Goal: Task Accomplishment & Management: Manage account settings

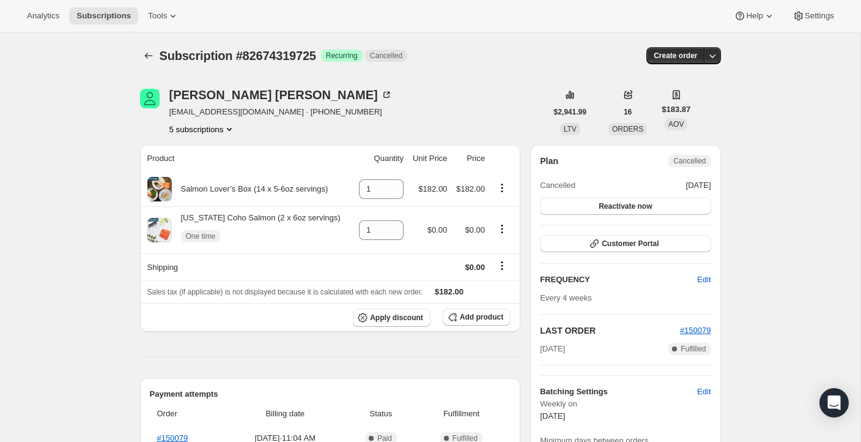
click at [229, 128] on icon "Product actions" at bounding box center [229, 129] width 12 height 12
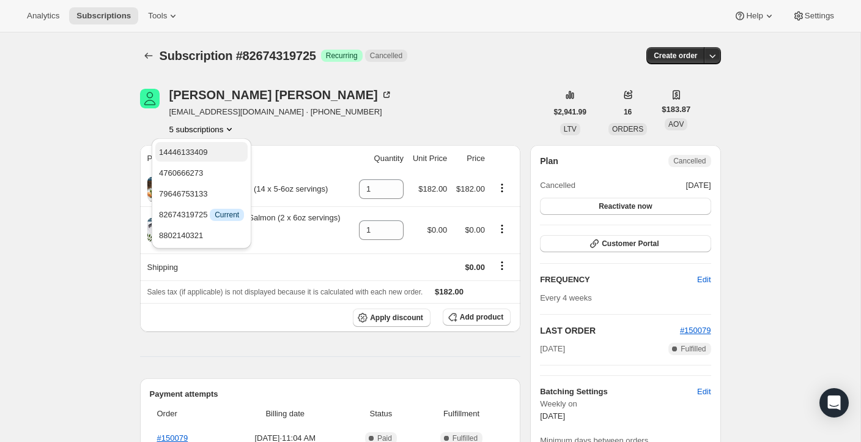
click at [208, 155] on span "14446133409" at bounding box center [183, 151] width 49 height 9
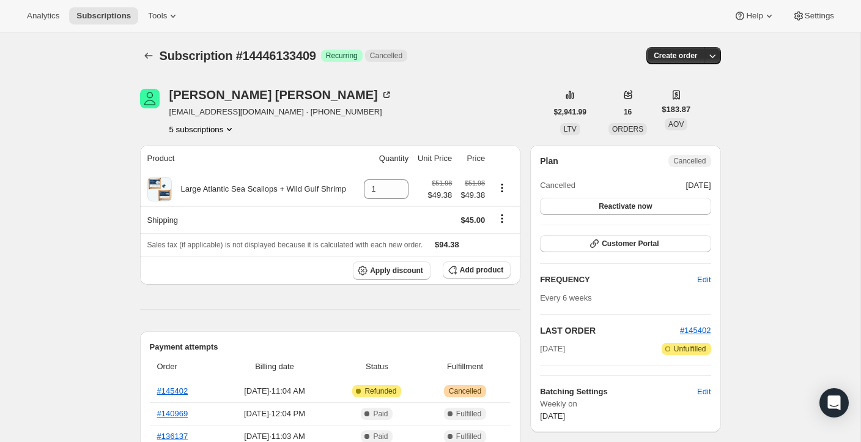
click at [233, 128] on icon "Product actions" at bounding box center [229, 129] width 12 height 12
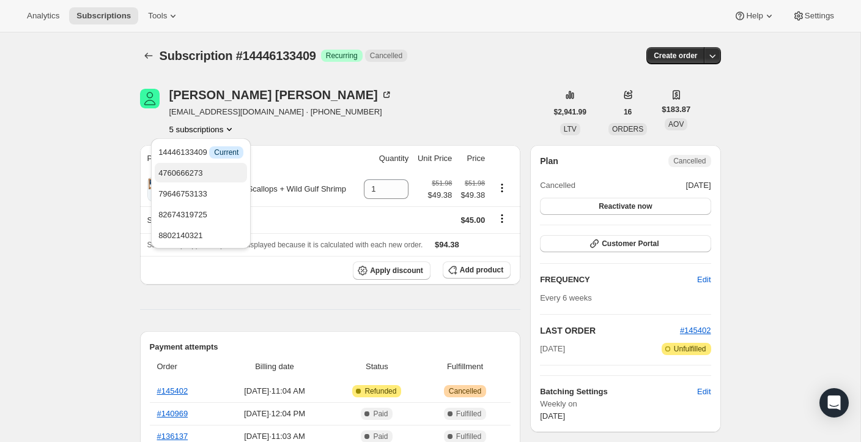
click at [197, 173] on span "4760666273" at bounding box center [180, 172] width 44 height 9
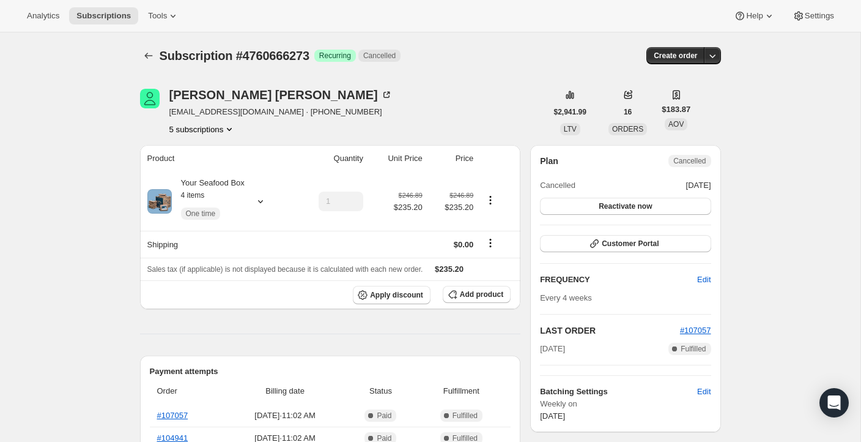
click at [225, 127] on button "5 subscriptions" at bounding box center [202, 129] width 67 height 12
click at [217, 190] on span "79646753133" at bounding box center [200, 194] width 81 height 12
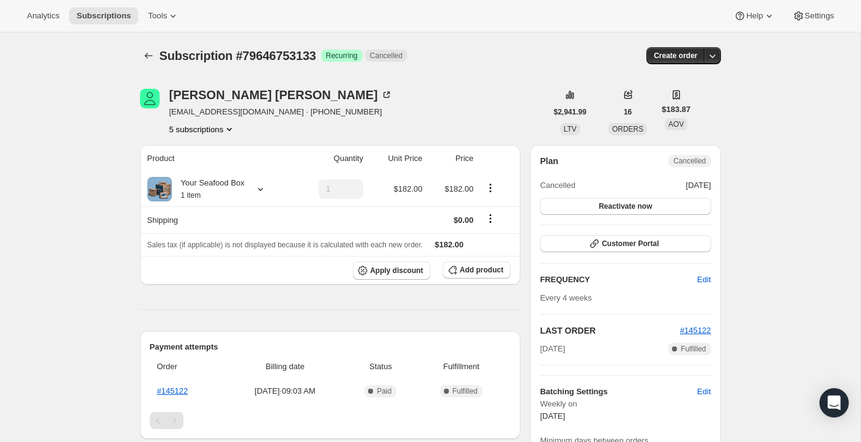
click at [232, 130] on icon "Product actions" at bounding box center [229, 129] width 5 height 3
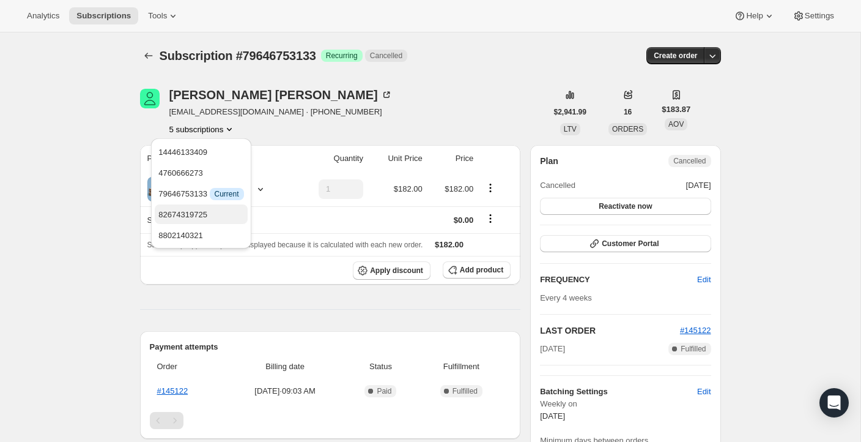
click at [204, 214] on span "82674319725" at bounding box center [182, 214] width 49 height 9
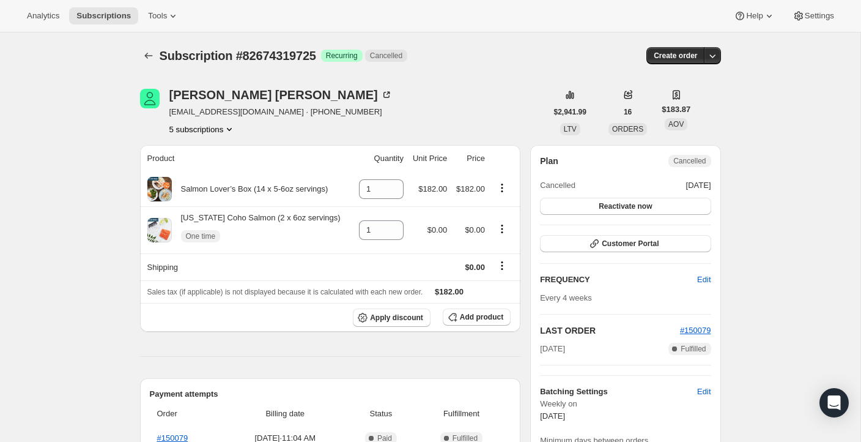
click at [214, 127] on button "5 subscriptions" at bounding box center [202, 129] width 67 height 12
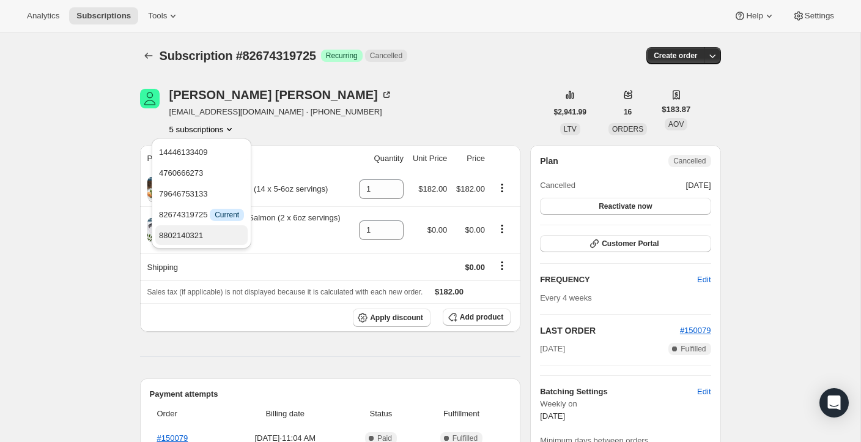
click at [212, 232] on span "8802140321" at bounding box center [201, 235] width 85 height 12
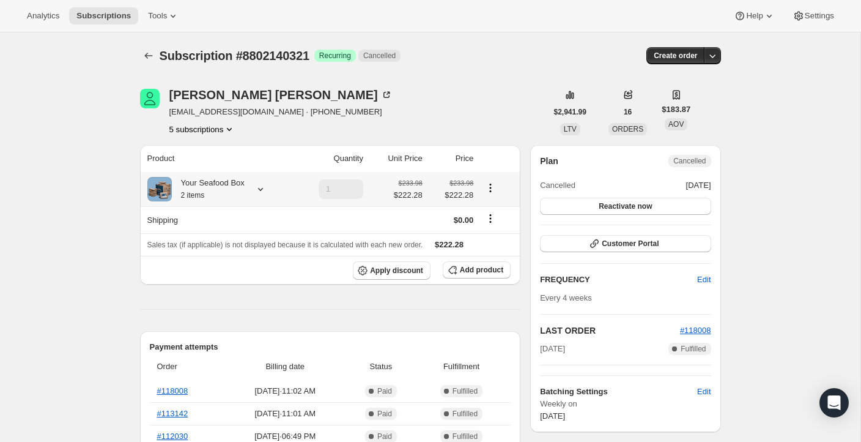
click at [259, 194] on icon at bounding box center [260, 189] width 12 height 12
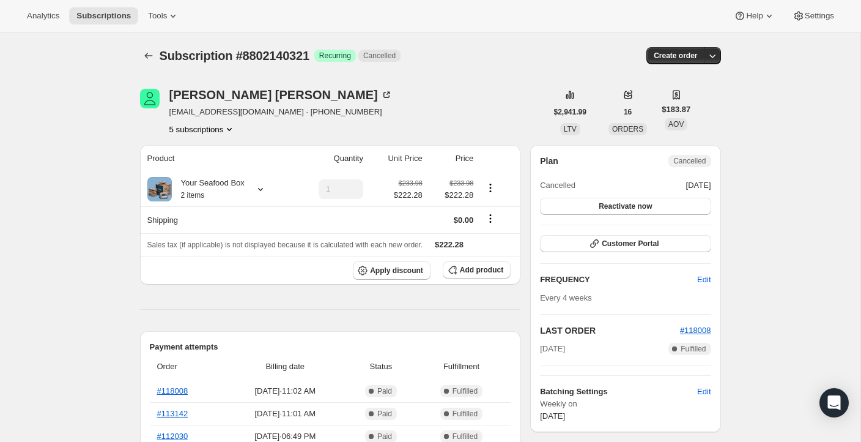
click at [233, 131] on icon "Product actions" at bounding box center [229, 129] width 12 height 12
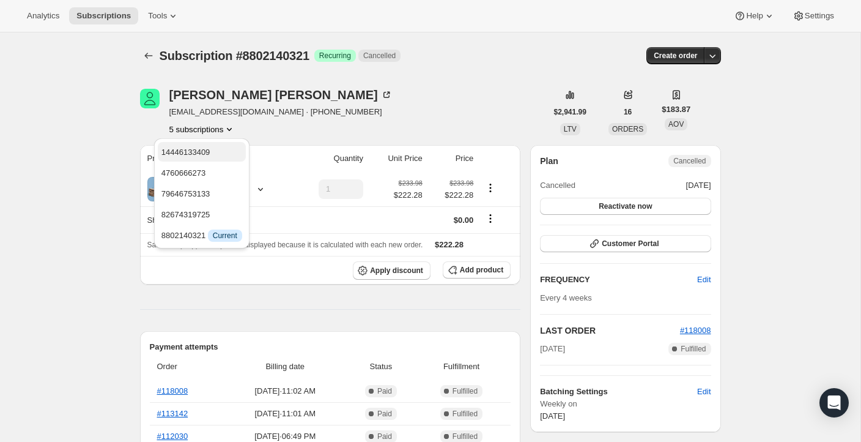
click at [191, 157] on span "14446133409" at bounding box center [202, 152] width 81 height 12
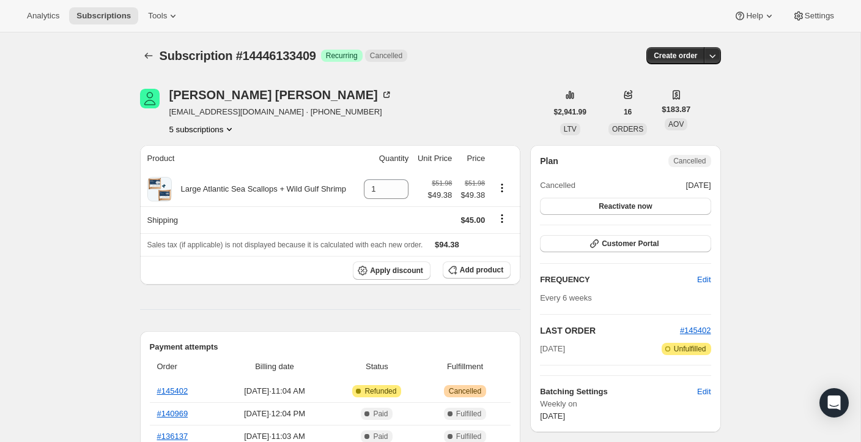
click at [226, 131] on button "5 subscriptions" at bounding box center [202, 129] width 67 height 12
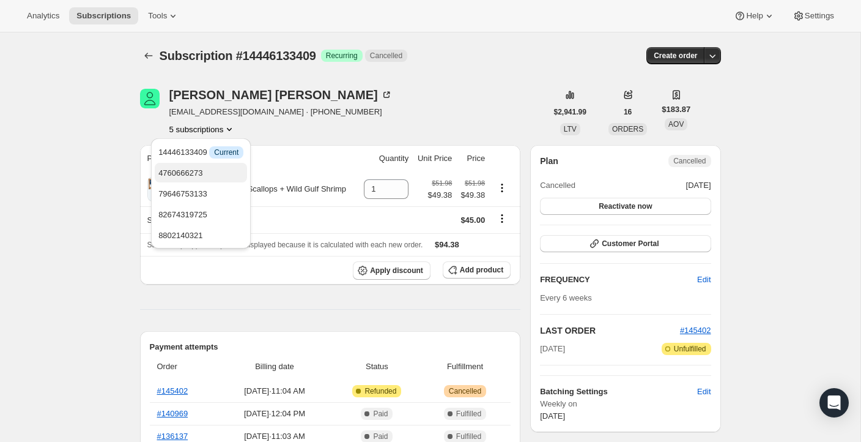
click at [208, 169] on span "4760666273" at bounding box center [200, 173] width 85 height 12
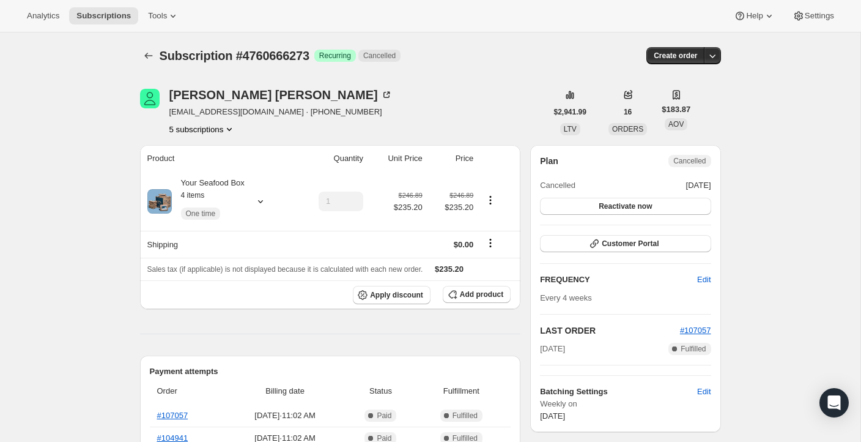
click at [235, 127] on icon "Product actions" at bounding box center [229, 129] width 12 height 12
click at [209, 195] on span "79646753133" at bounding box center [184, 193] width 49 height 9
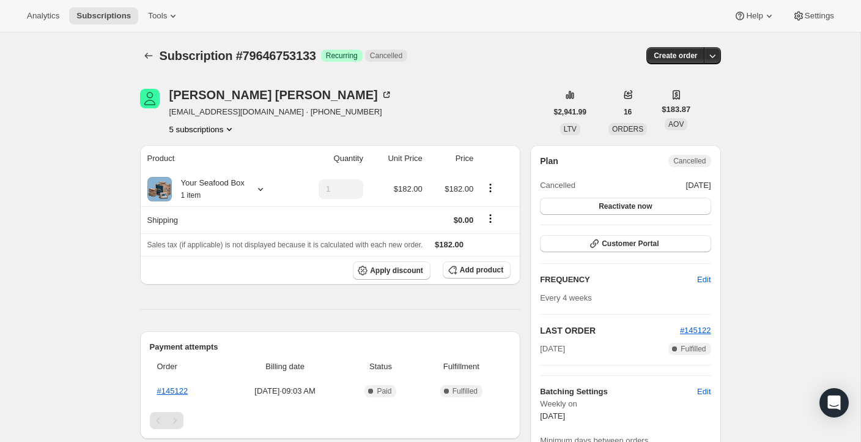
click at [229, 125] on icon "Product actions" at bounding box center [229, 129] width 12 height 12
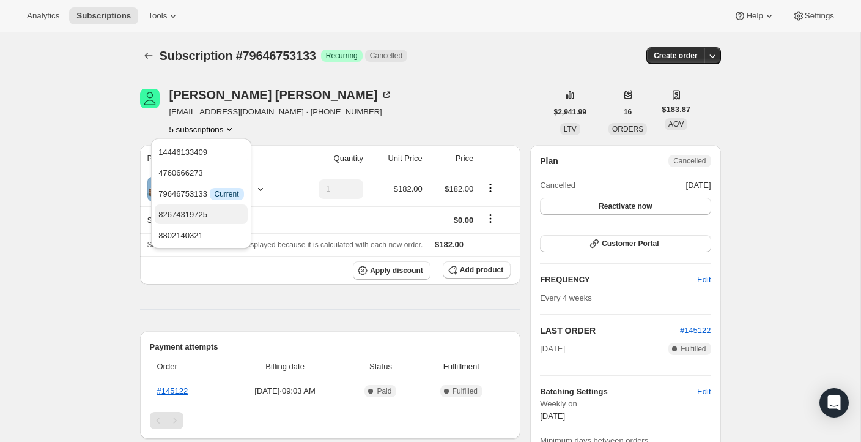
click at [213, 214] on span "82674319725" at bounding box center [200, 215] width 85 height 12
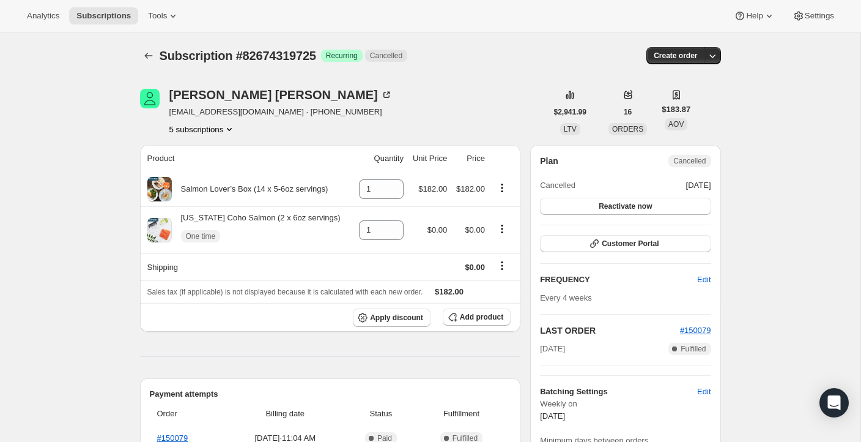
click at [226, 128] on button "5 subscriptions" at bounding box center [202, 129] width 67 height 12
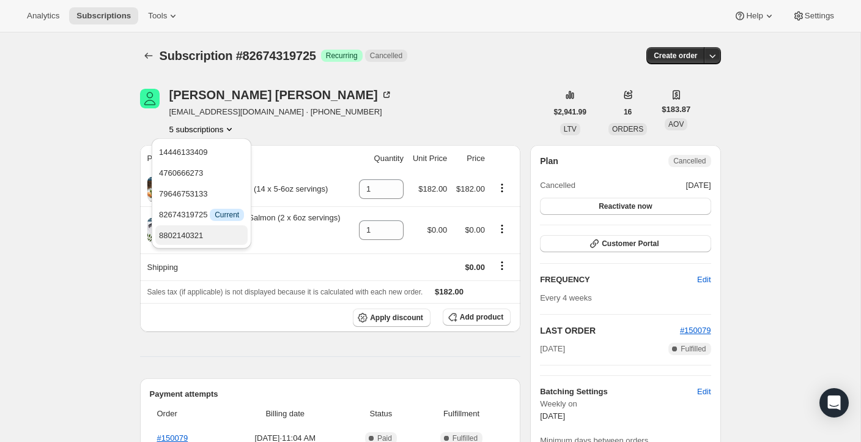
click at [219, 238] on span "8802140321" at bounding box center [201, 235] width 85 height 12
